Goal: Navigation & Orientation: Find specific page/section

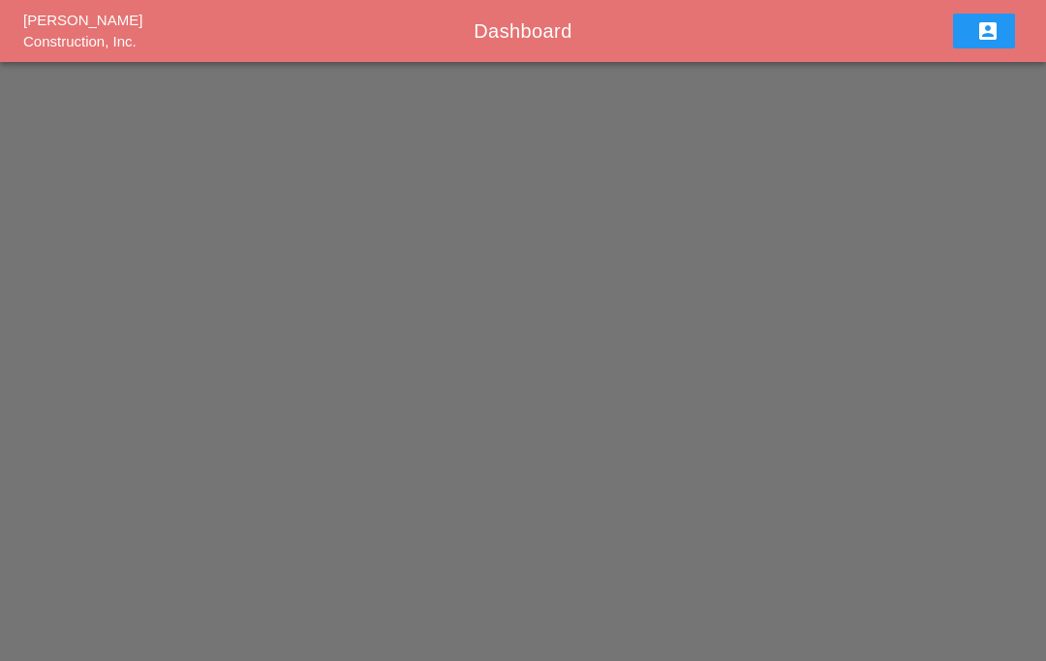
click at [532, 337] on div "[PERSON_NAME] Construction, Inc. Dashboard account_box" at bounding box center [523, 330] width 1046 height 661
click at [543, 286] on div "Westmoreland Construction, Inc. Dashboard account_box" at bounding box center [523, 330] width 1046 height 661
click at [542, 285] on div "Westmoreland Construction, Inc. Dashboard account_box" at bounding box center [523, 330] width 1046 height 661
